Goal: Transaction & Acquisition: Download file/media

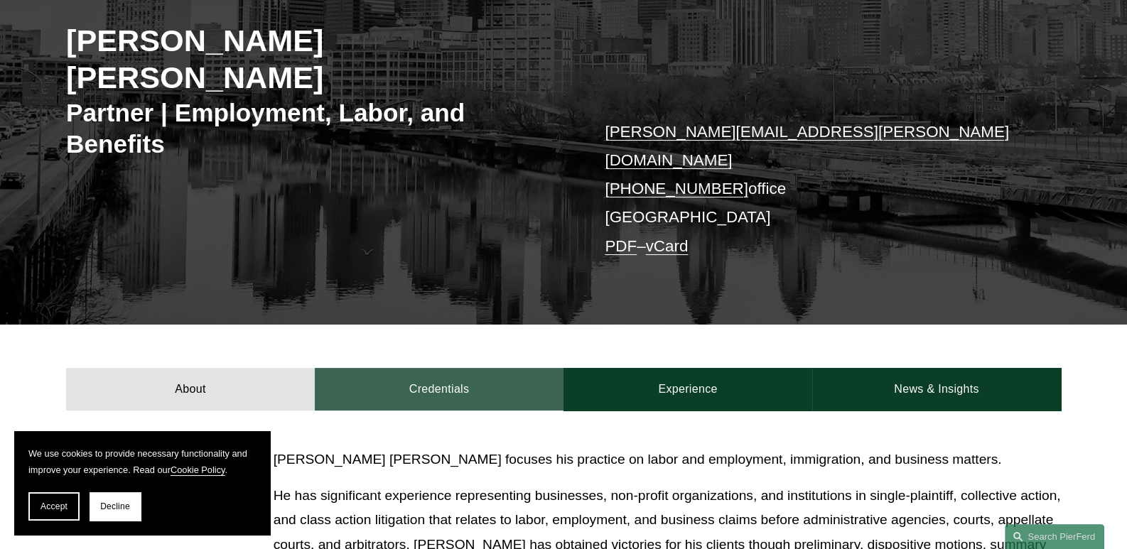
scroll to position [213, 0]
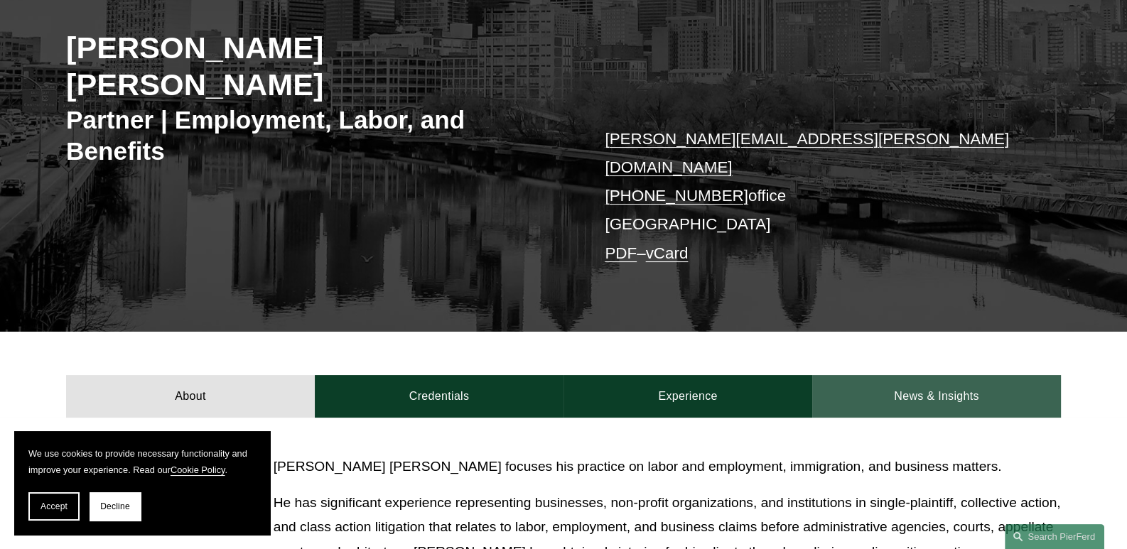
click at [894, 375] on link "News & Insights" at bounding box center [936, 396] width 249 height 43
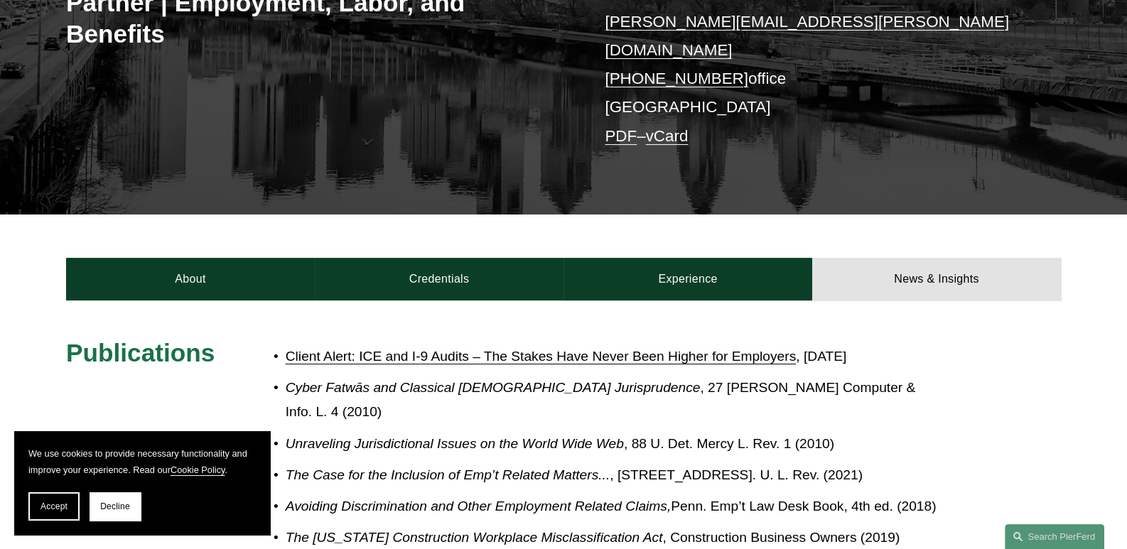
scroll to position [355, 0]
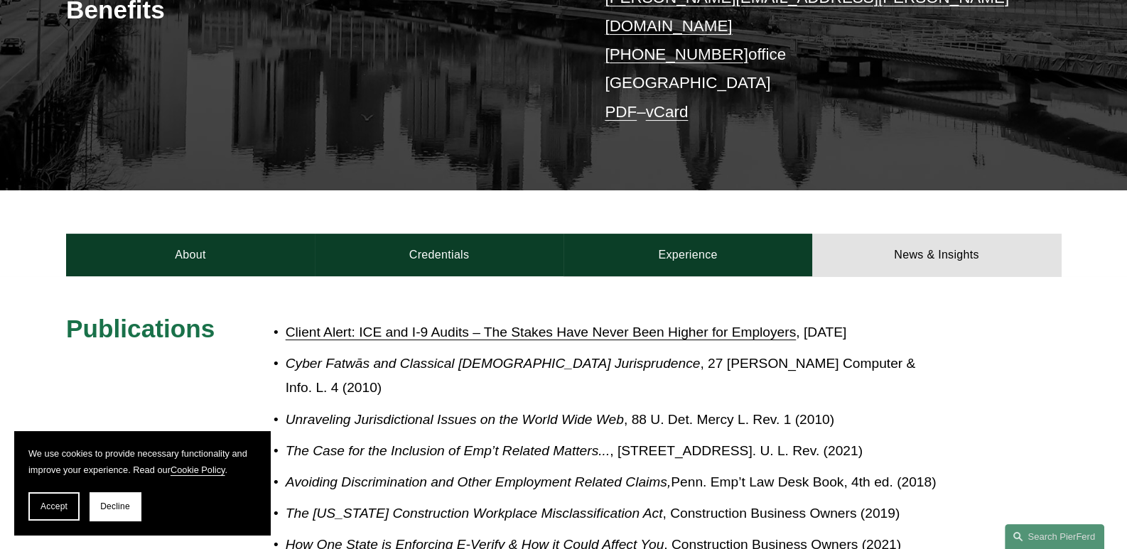
click at [366, 325] on link "Client Alert: ICE and I-9 Audits – The Stakes Have Never Been Higher for Employ…" at bounding box center [541, 332] width 510 height 15
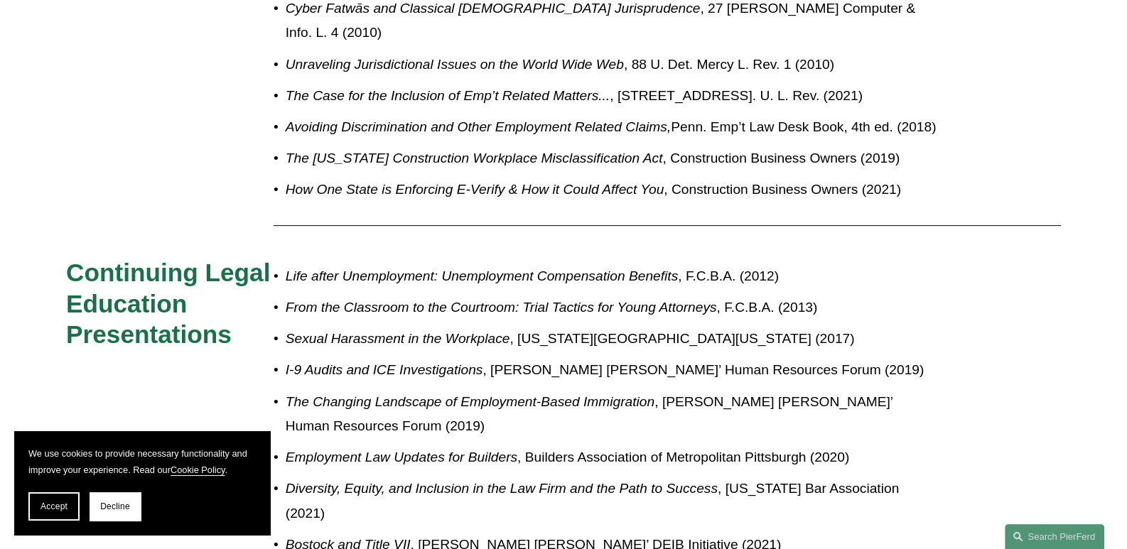
scroll to position [782, 0]
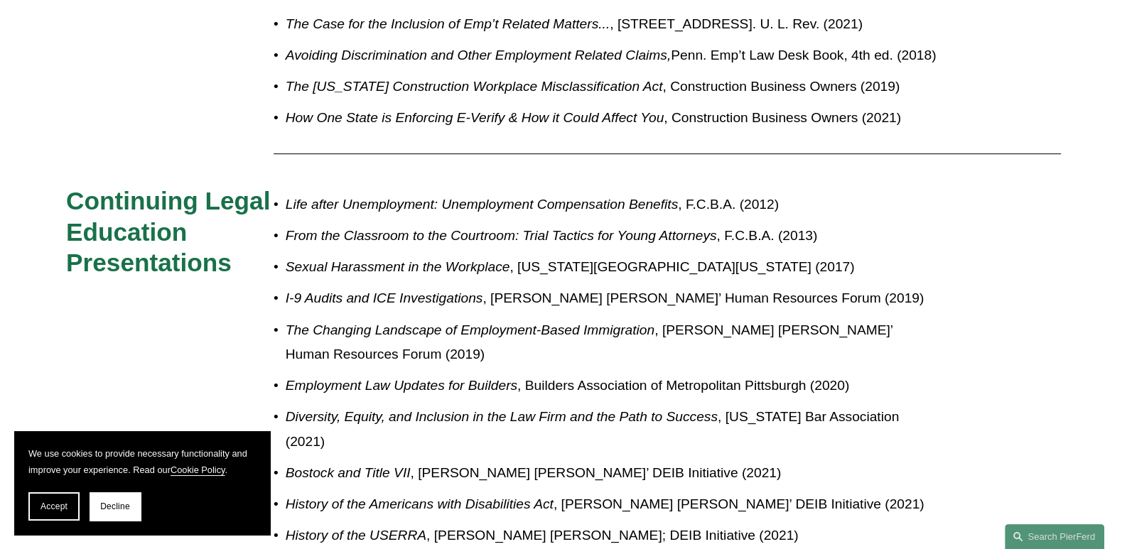
click at [385, 291] on em "I-9 Audits and ICE Investigations" at bounding box center [385, 298] width 198 height 15
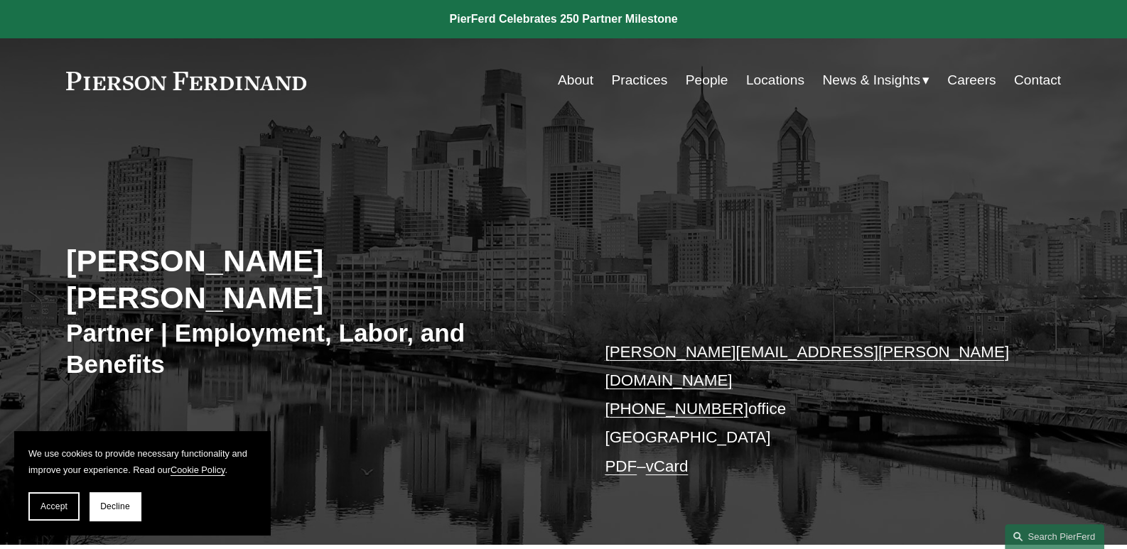
scroll to position [0, 0]
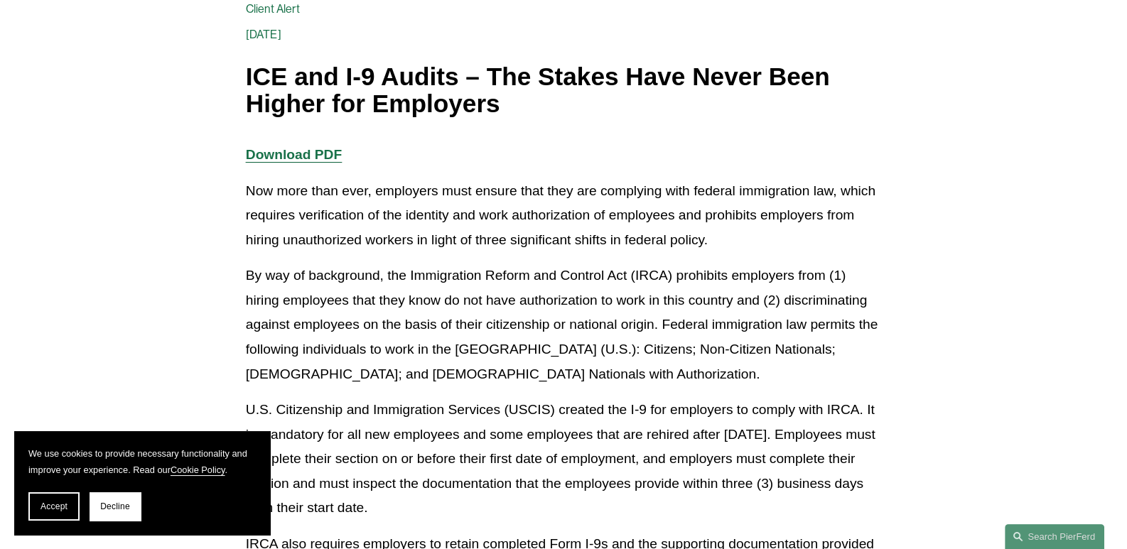
scroll to position [144, 0]
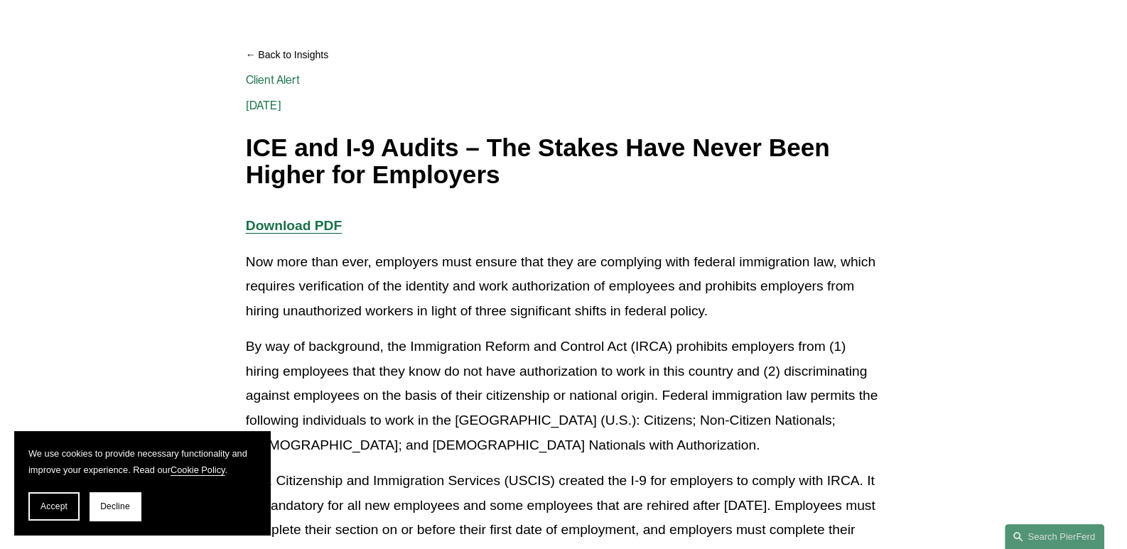
click at [286, 224] on strong "Download PDF" at bounding box center [294, 225] width 96 height 15
